Goal: Transaction & Acquisition: Obtain resource

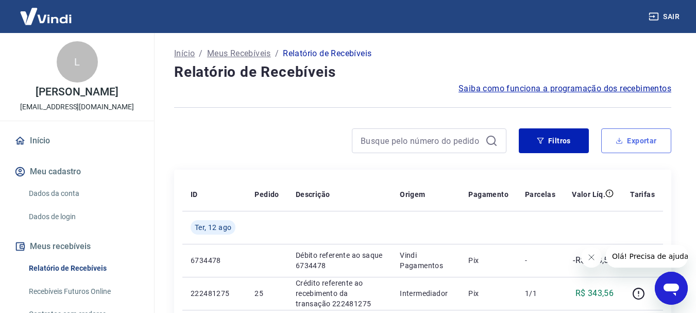
click at [626, 146] on button "Exportar" at bounding box center [636, 140] width 70 height 25
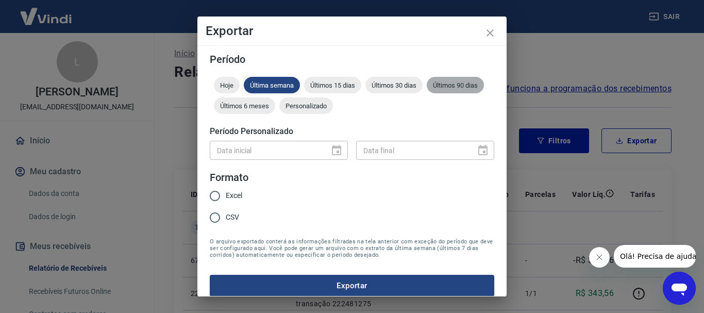
click at [427, 89] on span "Últimos 90 dias" at bounding box center [455, 85] width 57 height 8
click at [226, 194] on span "Excel" at bounding box center [234, 195] width 16 height 11
click at [226, 194] on input "Excel" at bounding box center [215, 196] width 22 height 22
radio input "true"
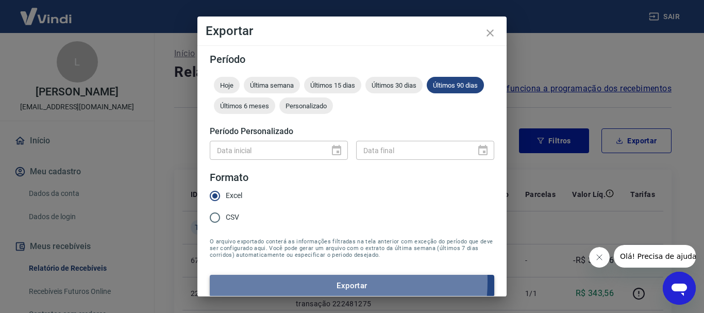
click at [315, 281] on button "Exportar" at bounding box center [352, 286] width 284 height 22
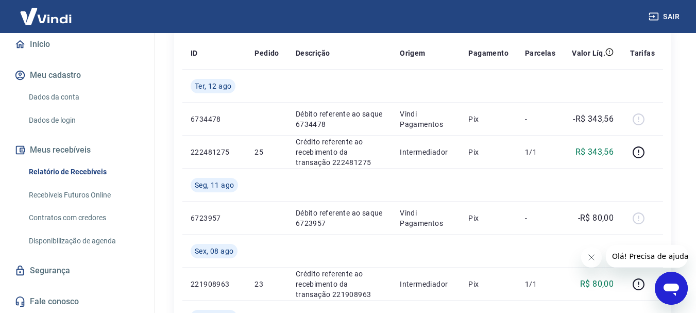
scroll to position [155, 0]
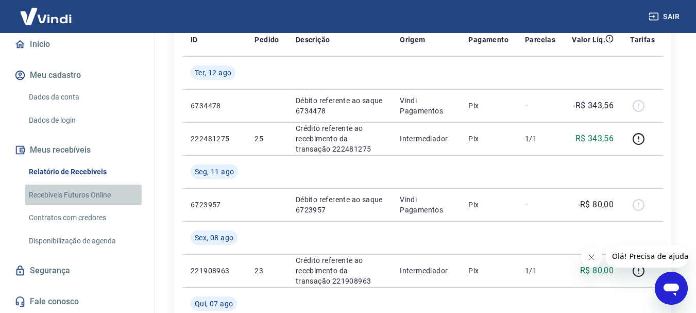
click at [87, 193] on link "Recebíveis Futuros Online" at bounding box center [83, 194] width 117 height 21
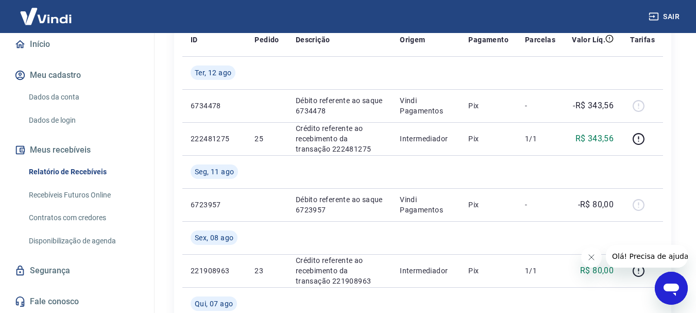
scroll to position [0, 0]
